Goal: Find contact information: Find contact information

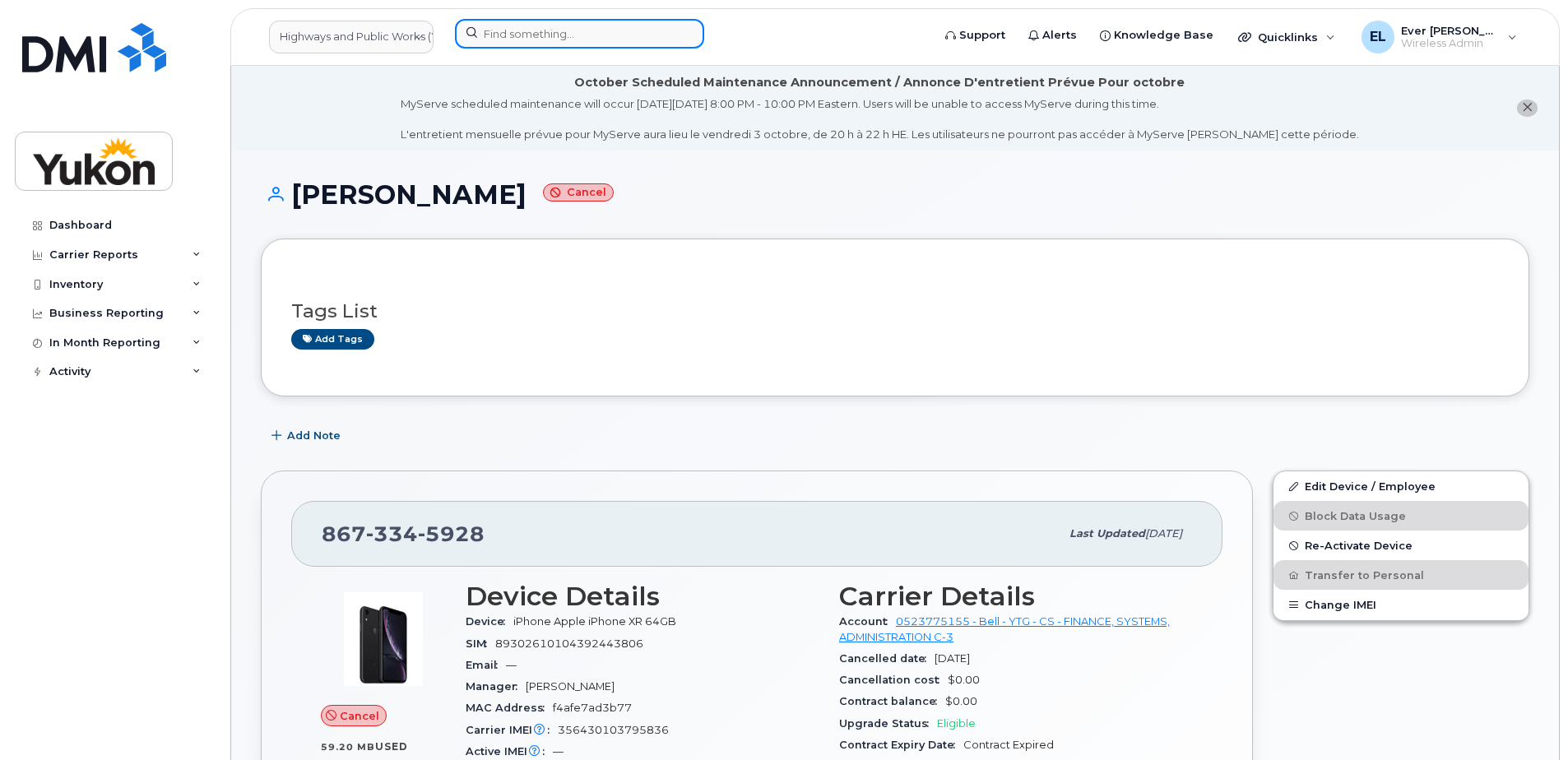
click at [509, 31] on input at bounding box center [579, 33] width 249 height 30
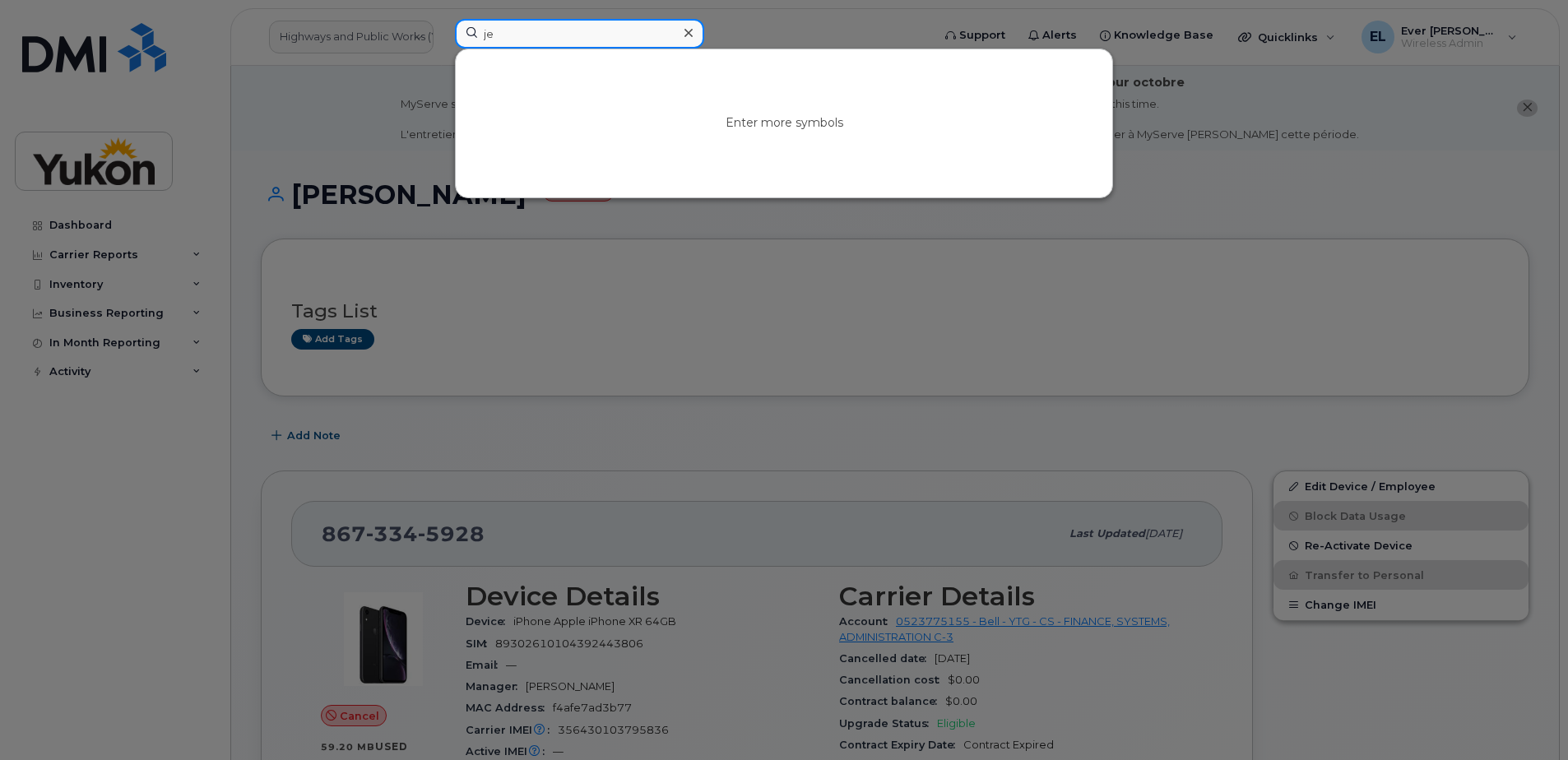
type input "j"
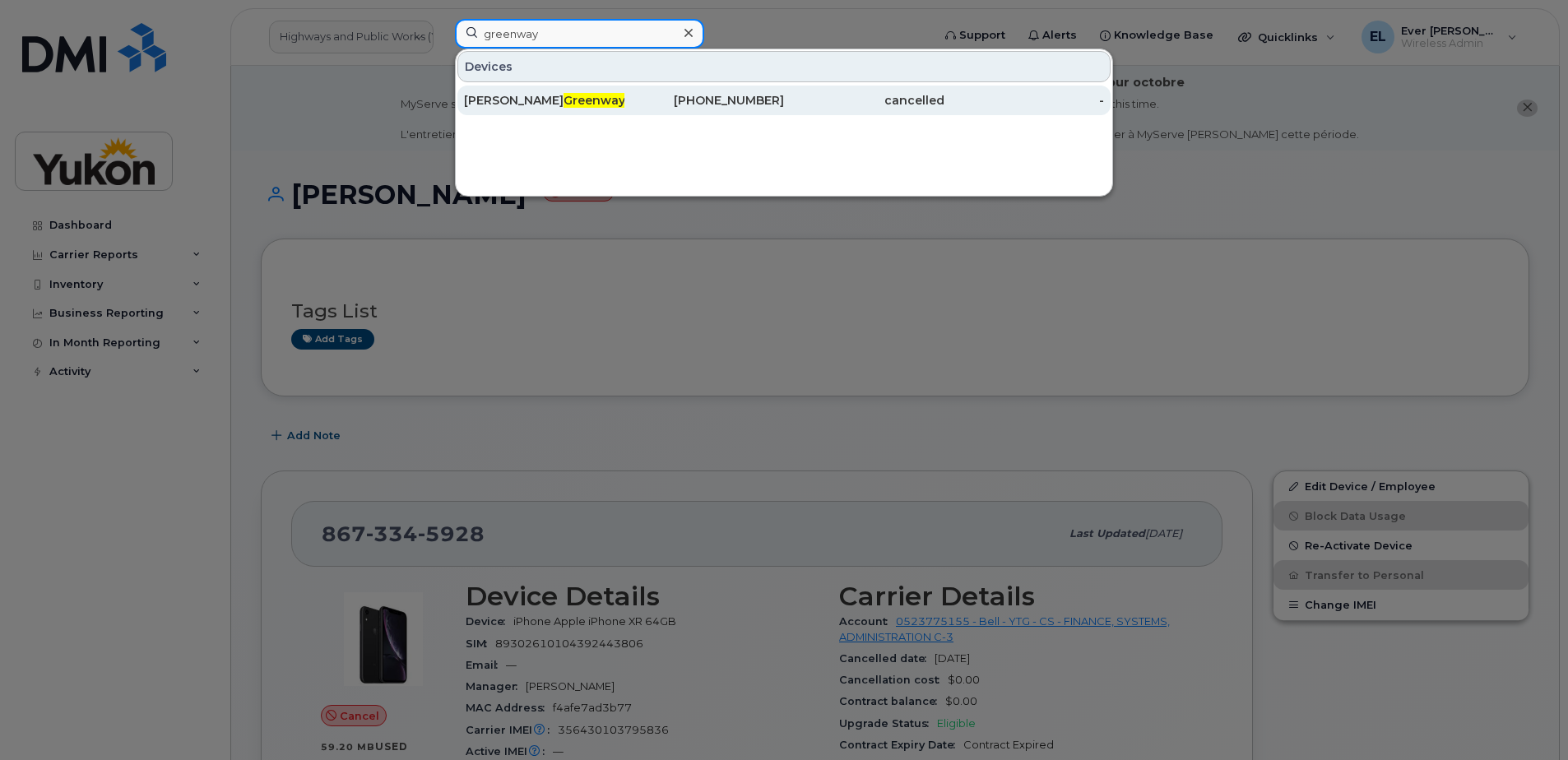
type input "greenway"
click at [564, 92] on div "[PERSON_NAME]" at bounding box center [544, 101] width 160 height 17
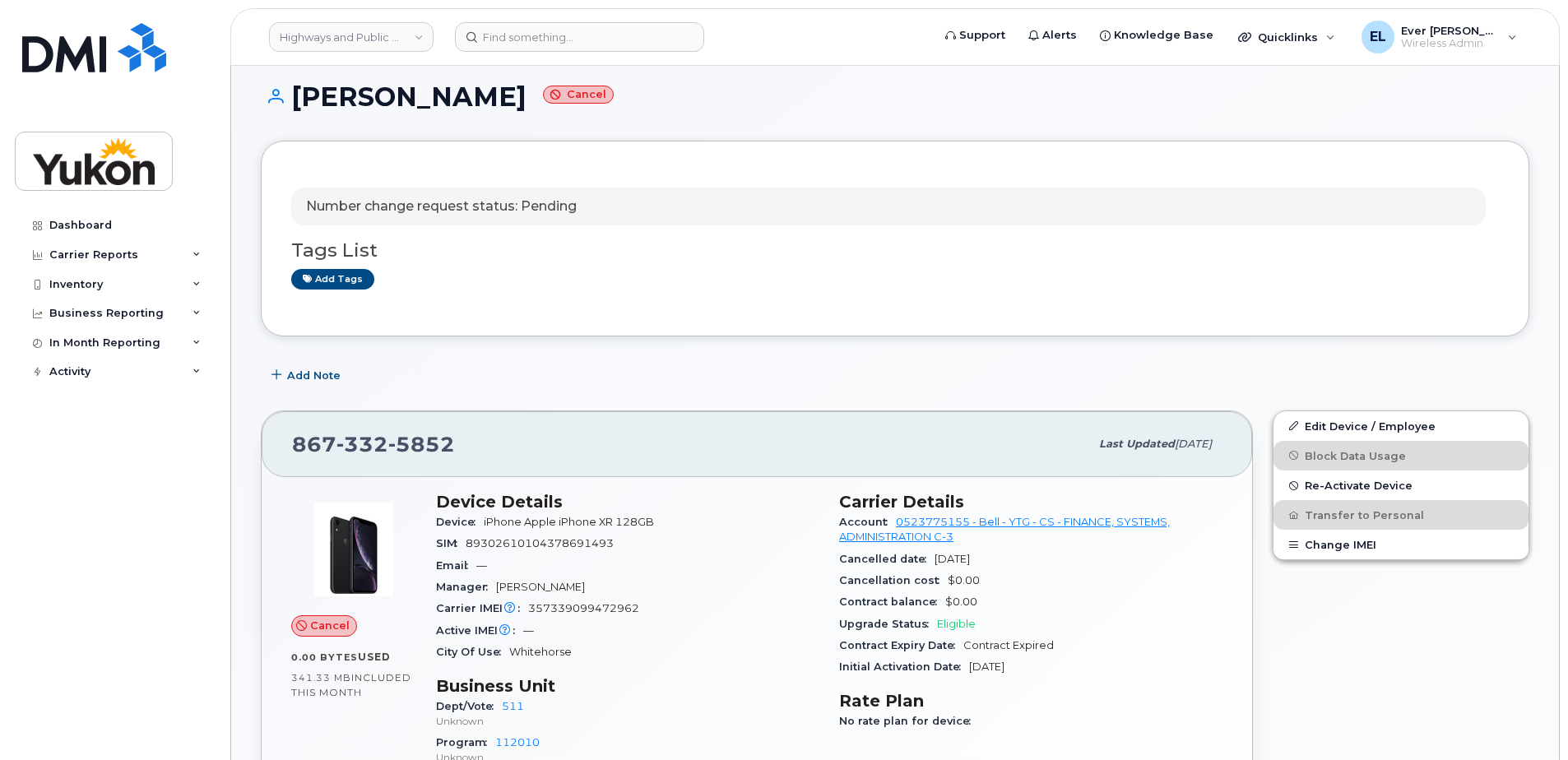
scroll to position [247, 0]
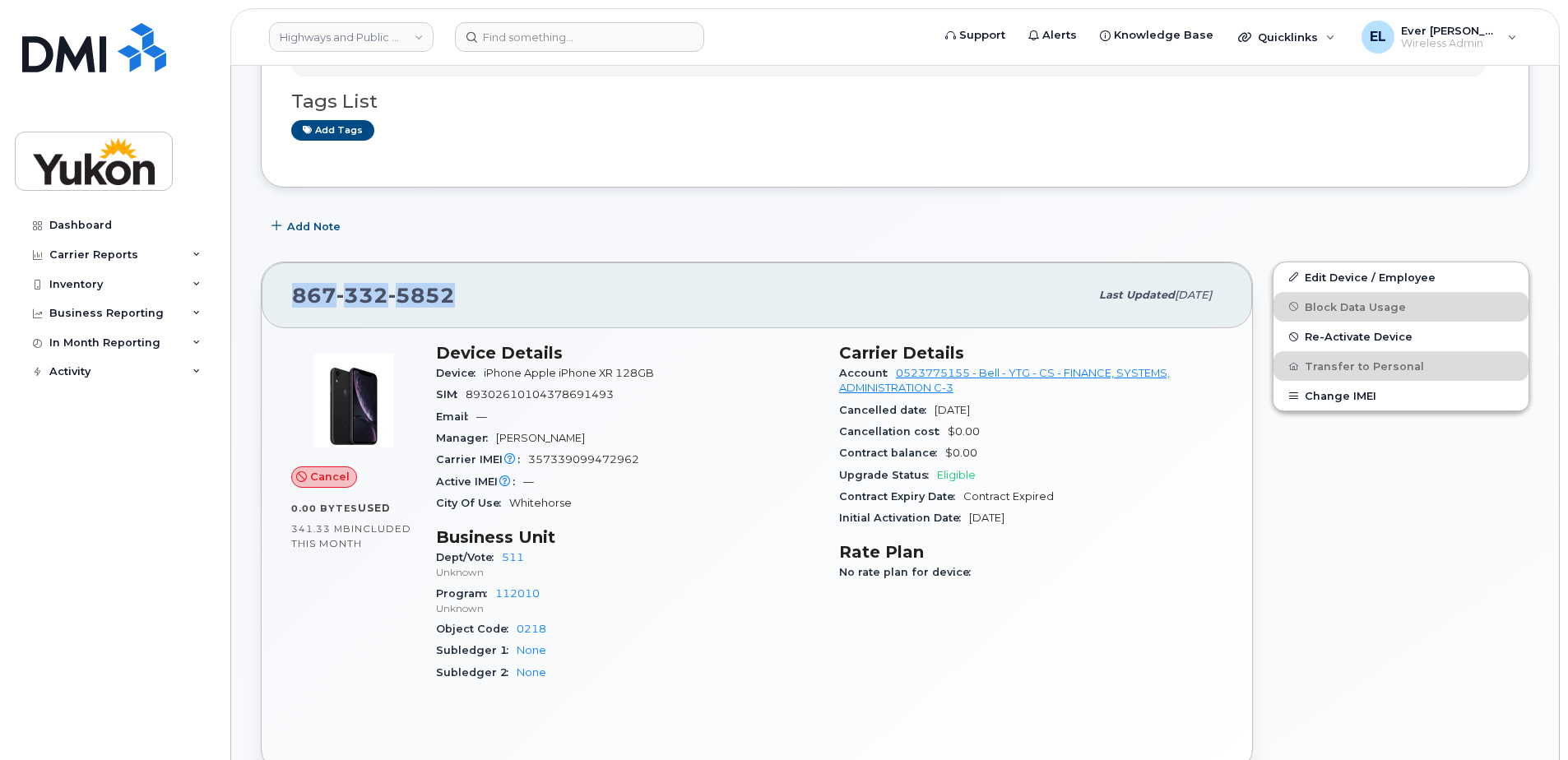
drag, startPoint x: 485, startPoint y: 300, endPoint x: 295, endPoint y: 297, distance: 190.0
click at [295, 297] on div "867 332 5852" at bounding box center [691, 295] width 797 height 34
drag, startPoint x: 295, startPoint y: 297, endPoint x: 328, endPoint y: 297, distance: 33.0
copy span "867 332 5852"
